Goal: Information Seeking & Learning: Understand process/instructions

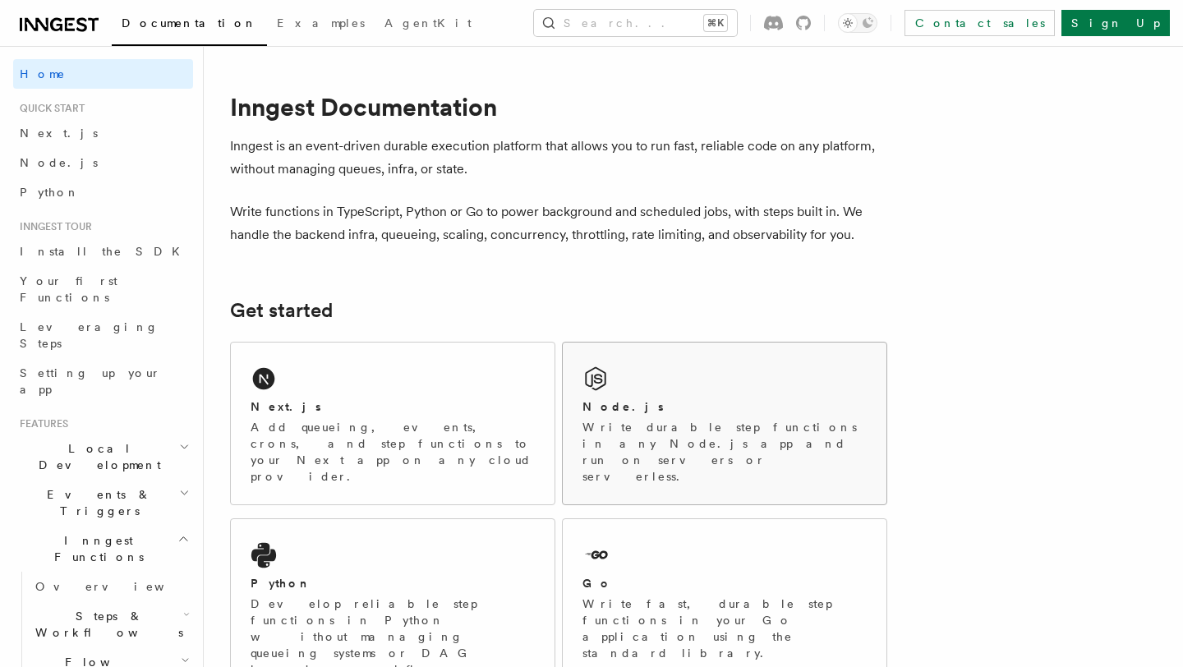
click at [661, 345] on div "Node.js Write durable step functions in any Node.js app and run on servers or s…" at bounding box center [725, 424] width 324 height 162
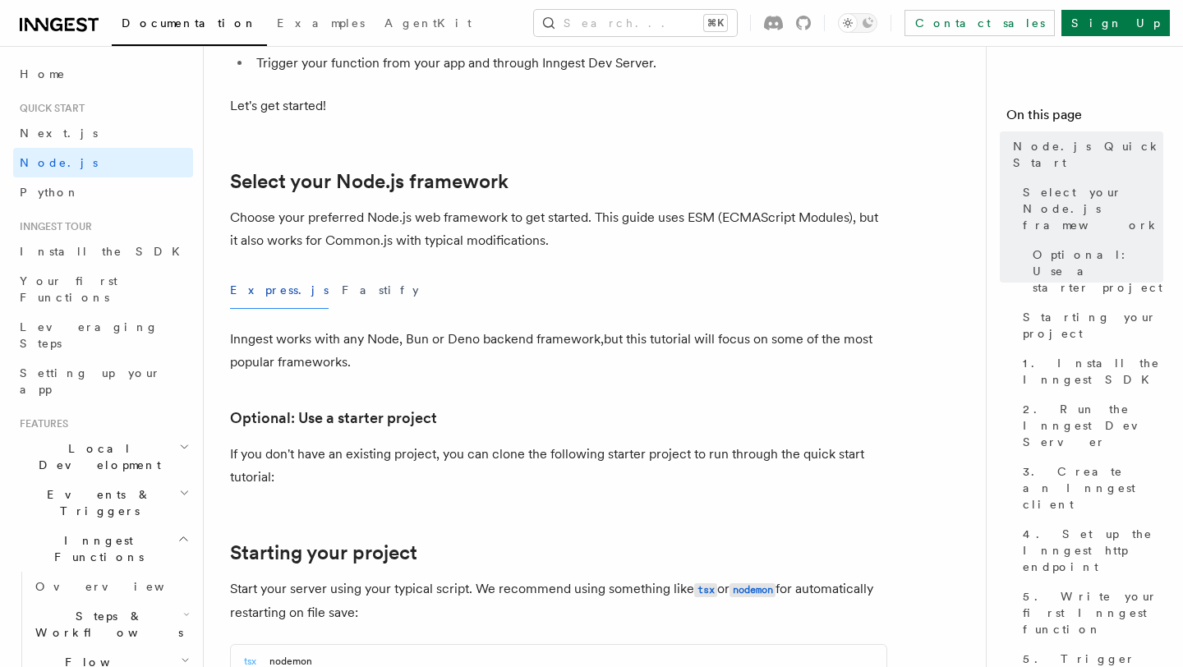
scroll to position [344, 0]
click at [342, 270] on button "Fastify" at bounding box center [380, 288] width 77 height 37
click at [269, 270] on button "Express.js" at bounding box center [279, 288] width 99 height 37
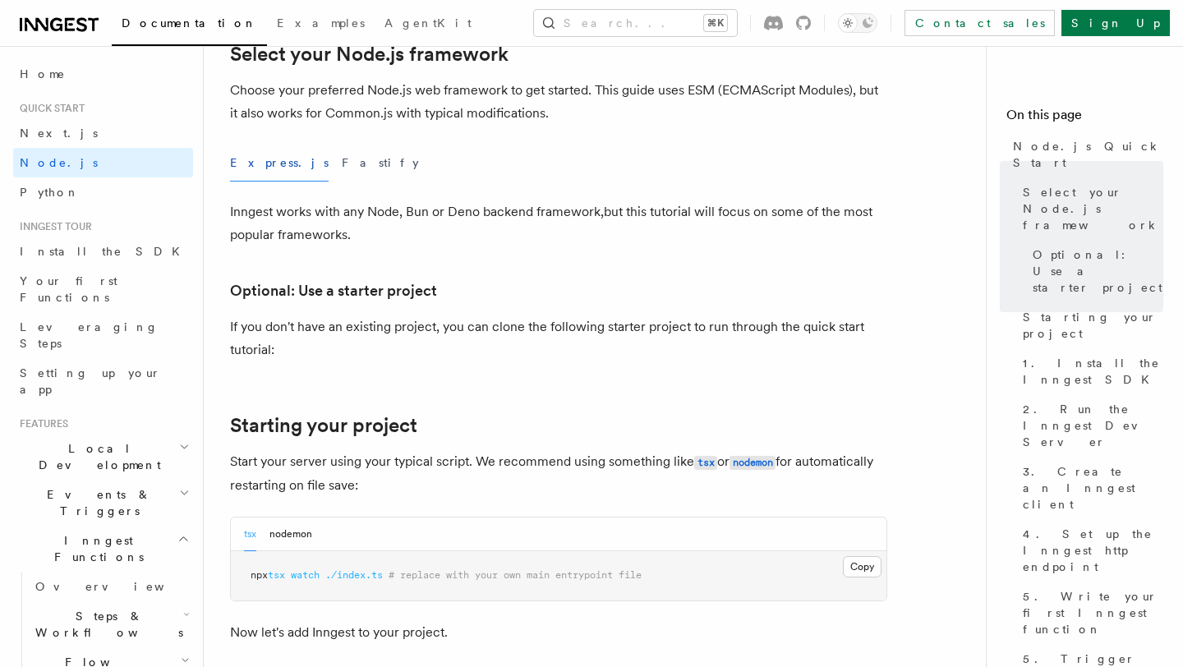
scroll to position [495, 0]
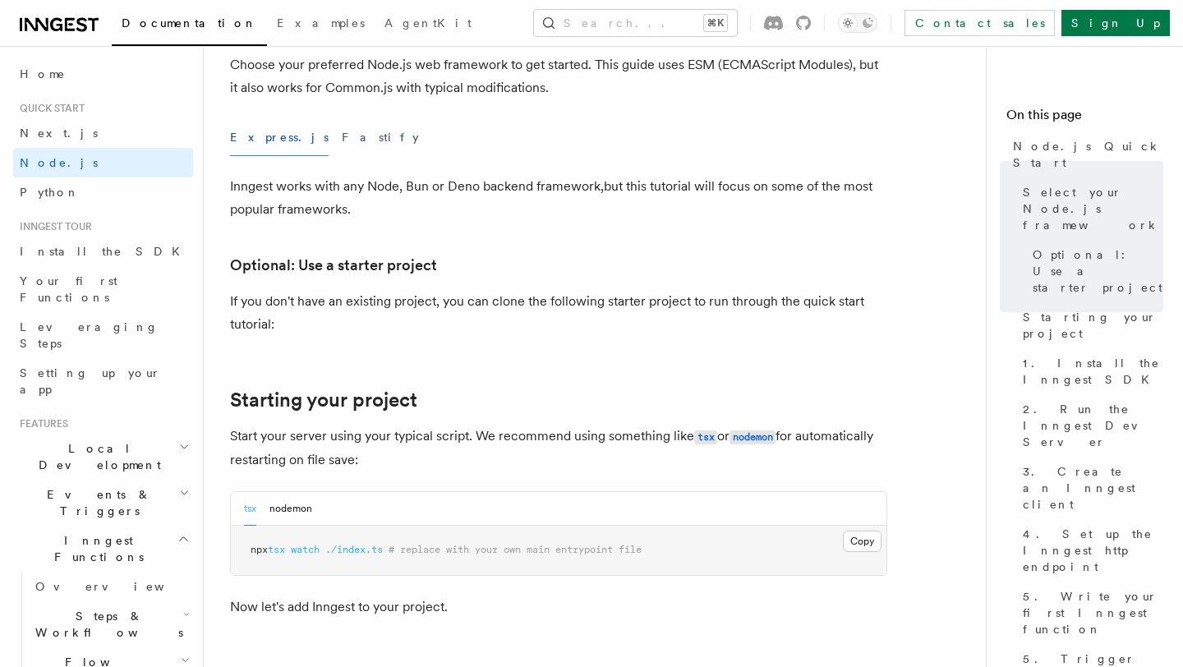
drag, startPoint x: 305, startPoint y: 406, endPoint x: 477, endPoint y: 419, distance: 173.0
click at [477, 425] on p "Start your server using your typical script. We recommend using something like …" at bounding box center [558, 448] width 657 height 47
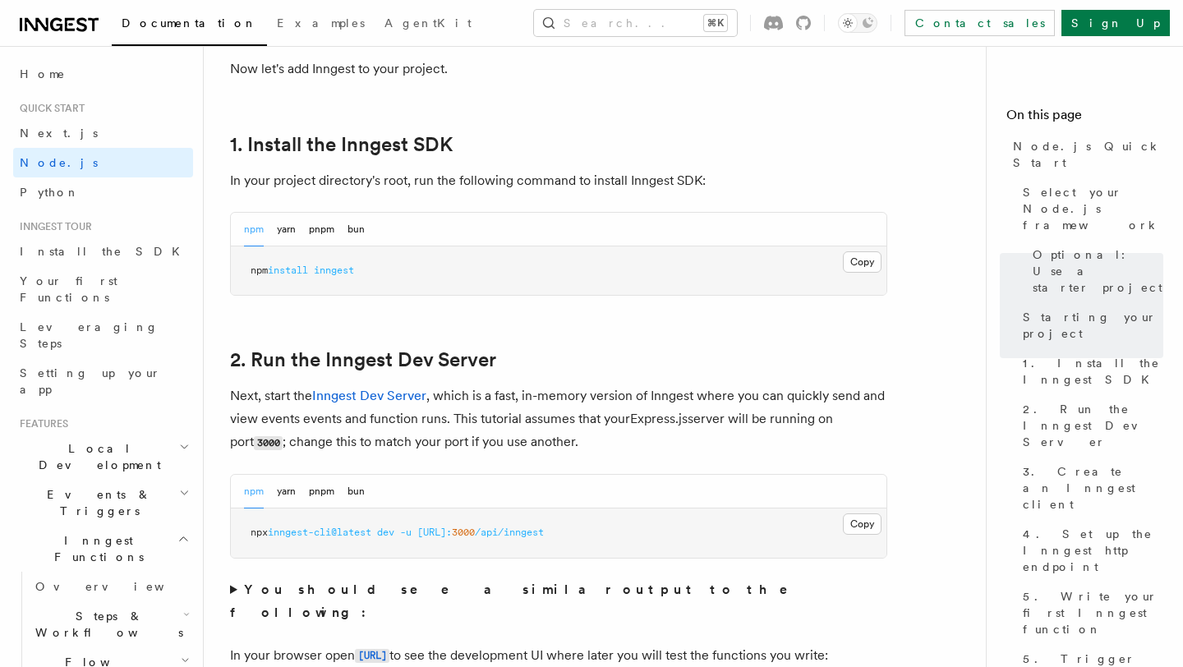
scroll to position [1054, 0]
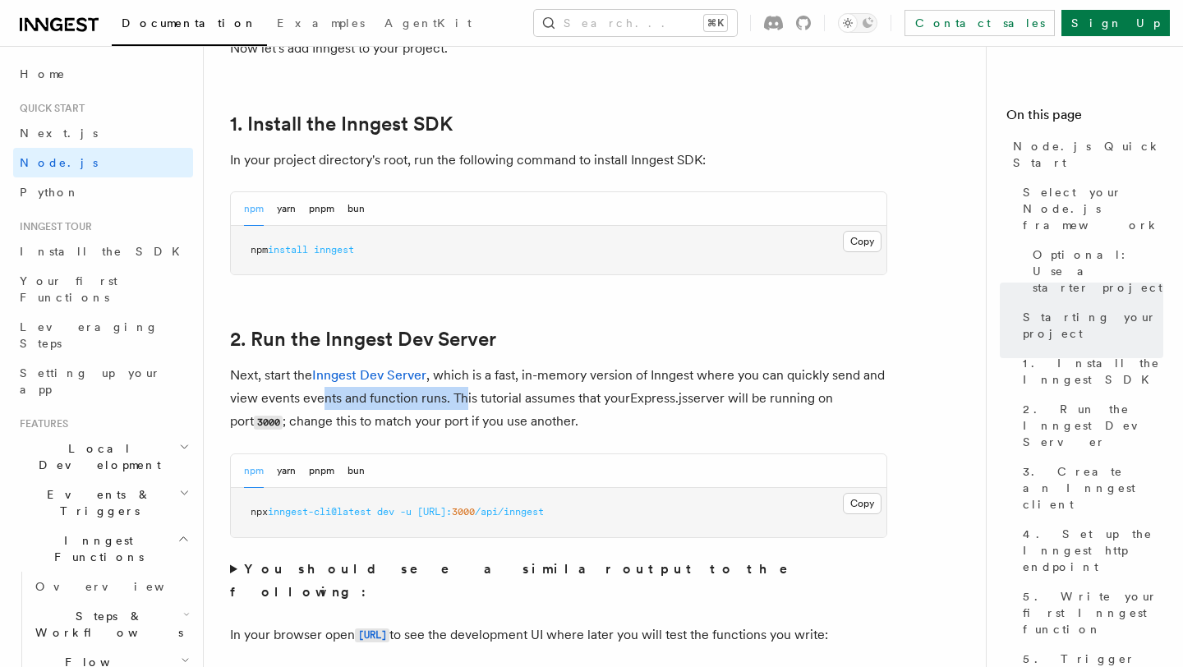
drag, startPoint x: 324, startPoint y: 369, endPoint x: 465, endPoint y: 369, distance: 141.3
click at [465, 369] on p "Next, start the Inngest Dev Server , which is a fast, in-memory version of Inng…" at bounding box center [558, 399] width 657 height 70
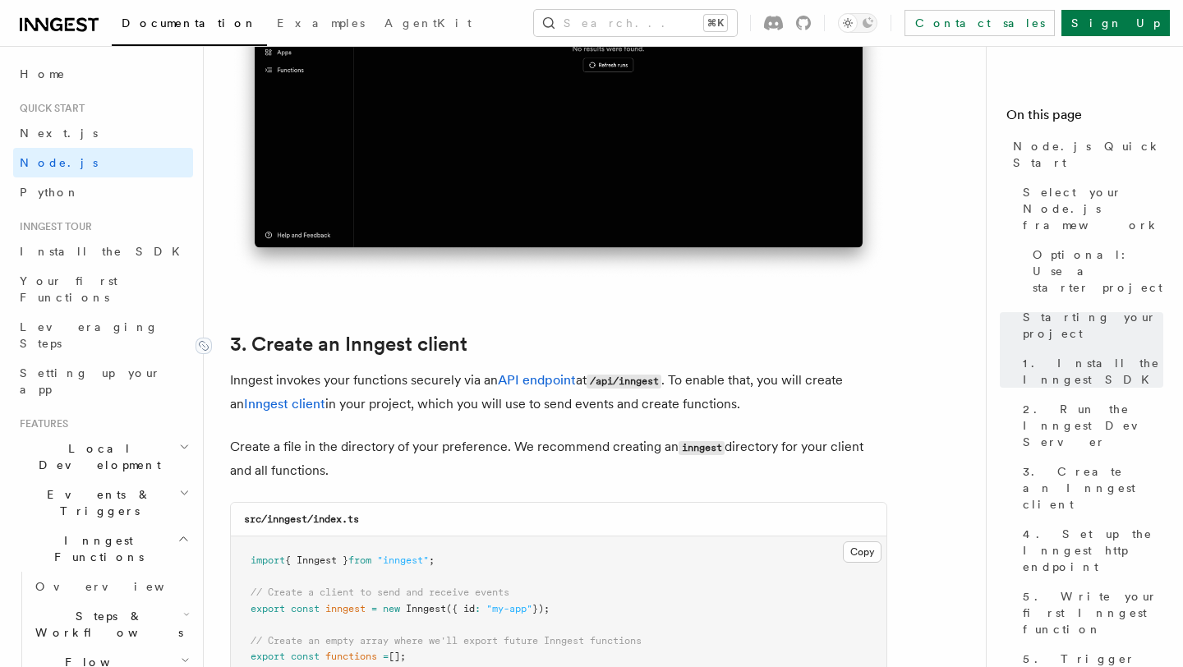
scroll to position [1857, 0]
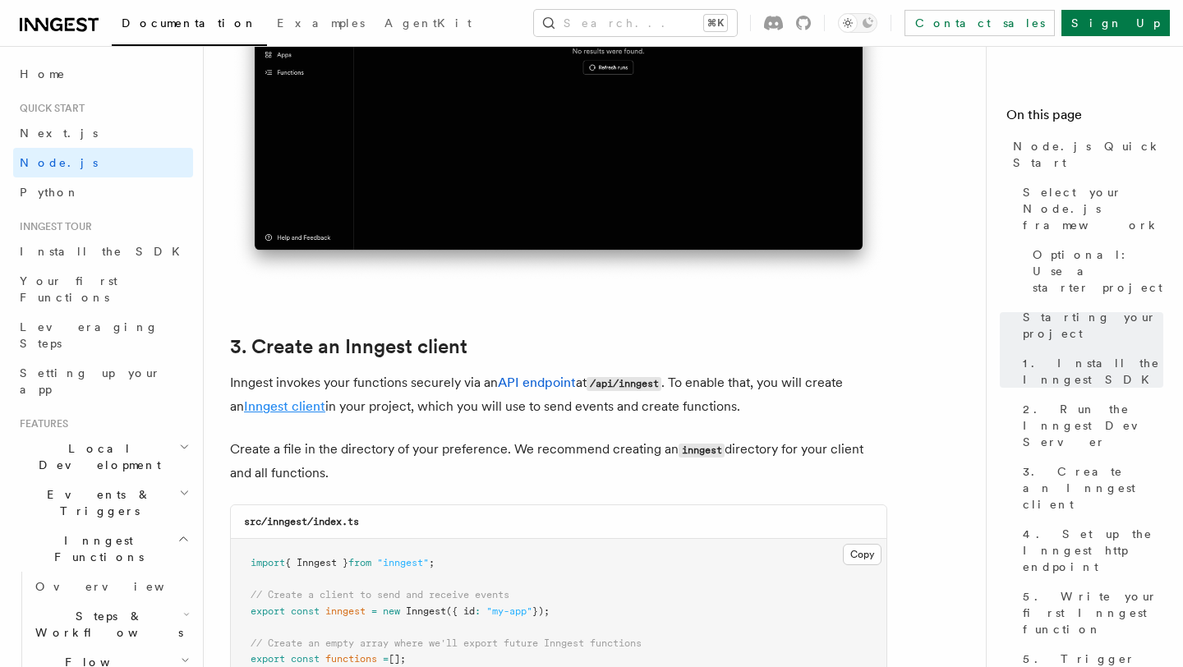
click at [292, 398] on link "Inngest client" at bounding box center [284, 406] width 81 height 16
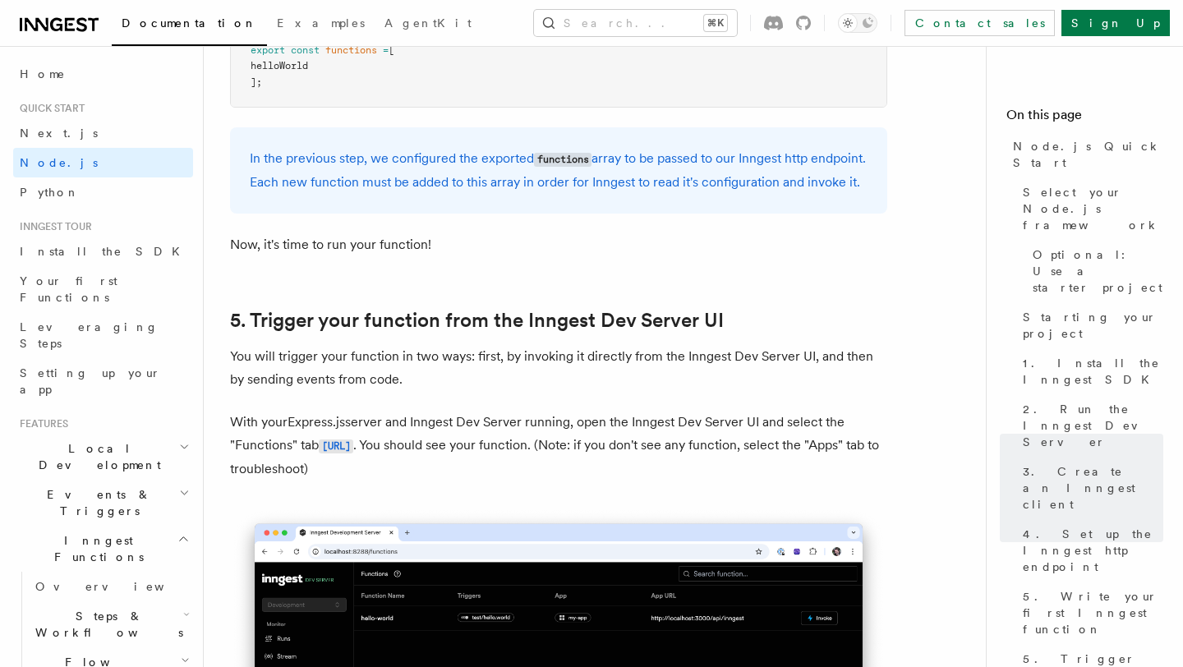
scroll to position [3670, 0]
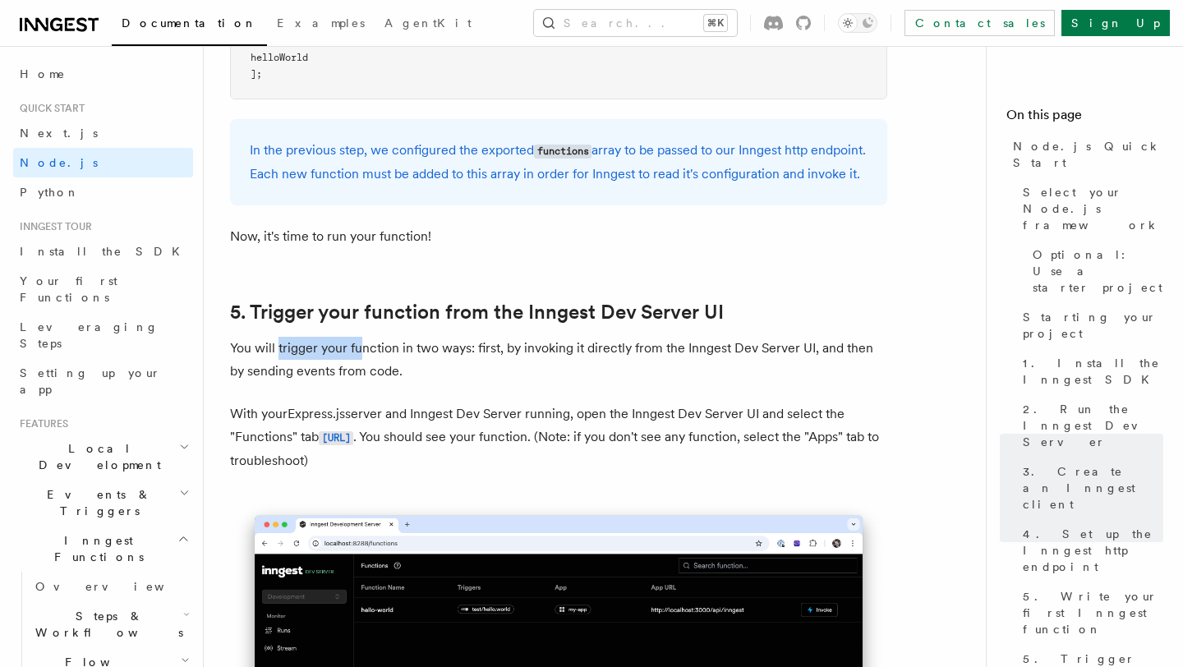
drag, startPoint x: 279, startPoint y: 345, endPoint x: 363, endPoint y: 347, distance: 83.8
click at [363, 347] on p "You will trigger your function in two ways: first, by invoking it directly from…" at bounding box center [558, 360] width 657 height 46
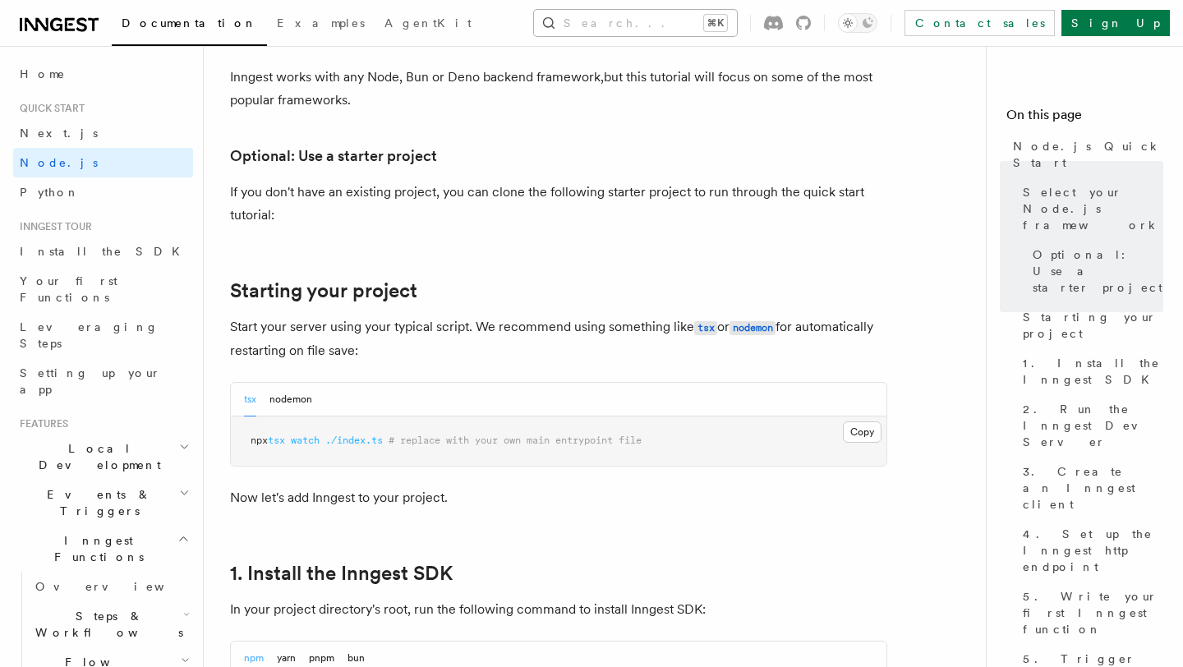
scroll to position [607, 0]
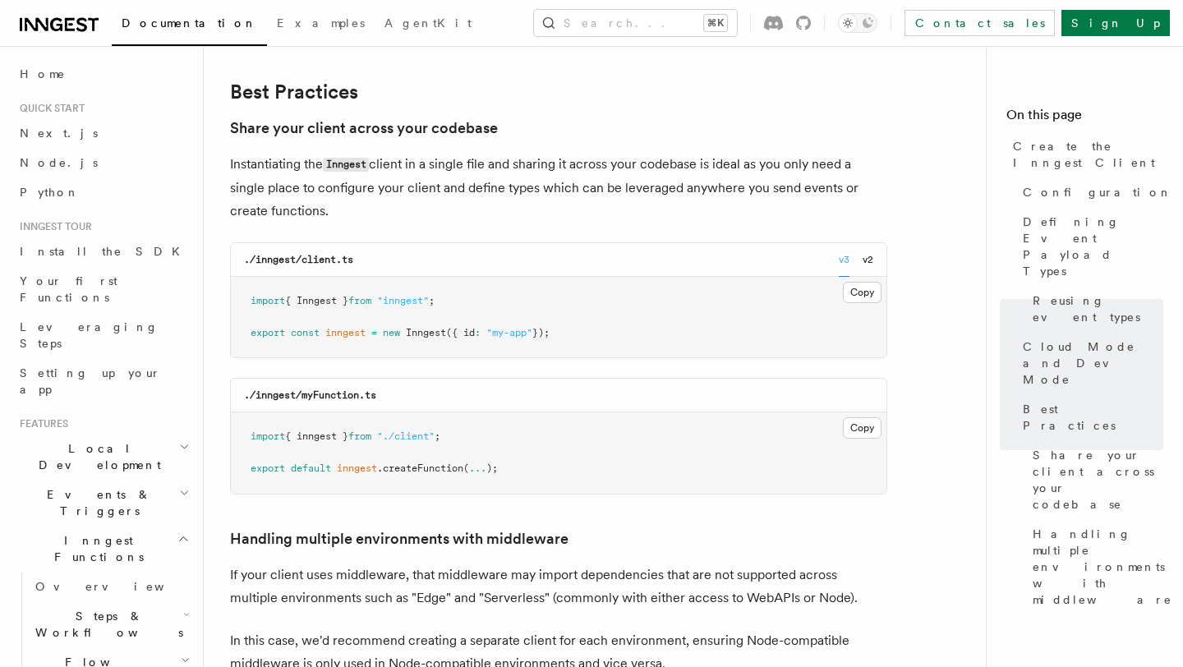
scroll to position [3022, 0]
